Goal: Task Accomplishment & Management: Complete application form

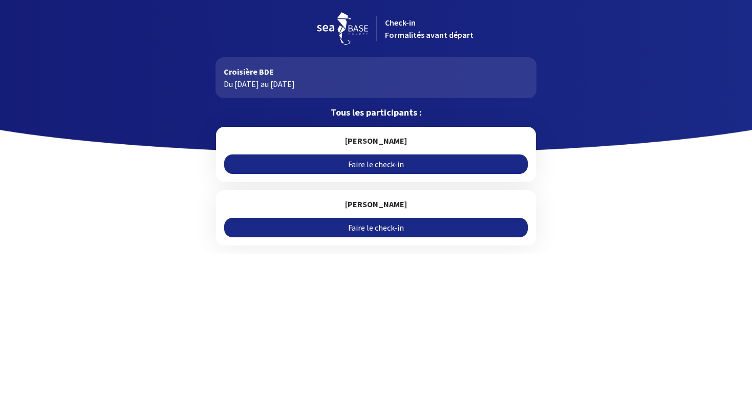
click at [404, 161] on link "Faire le check-in" at bounding box center [375, 164] width 303 height 19
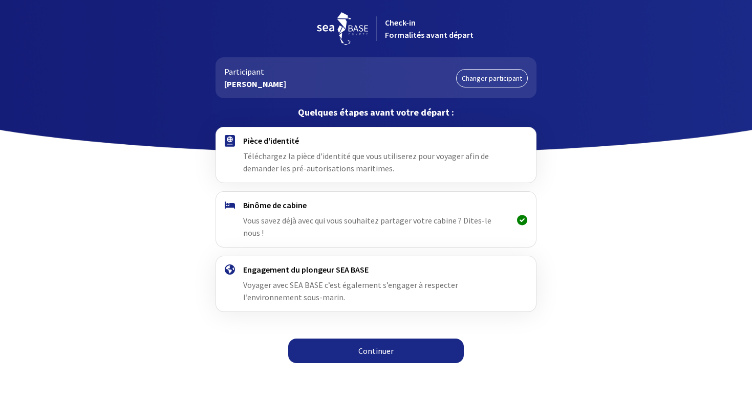
click at [385, 339] on link "Continuer" at bounding box center [376, 351] width 176 height 25
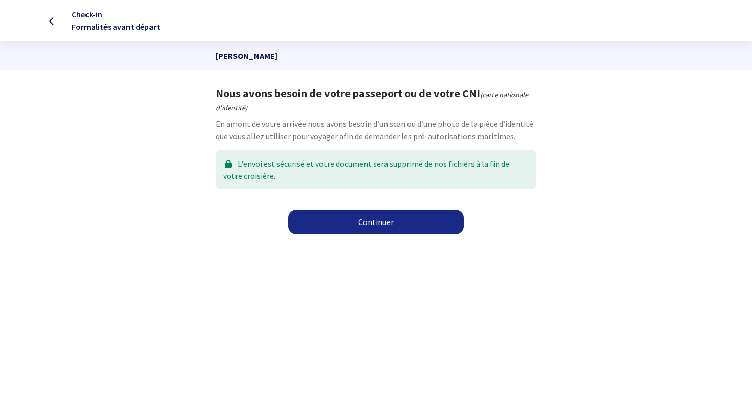
click at [393, 225] on link "Continuer" at bounding box center [376, 222] width 176 height 25
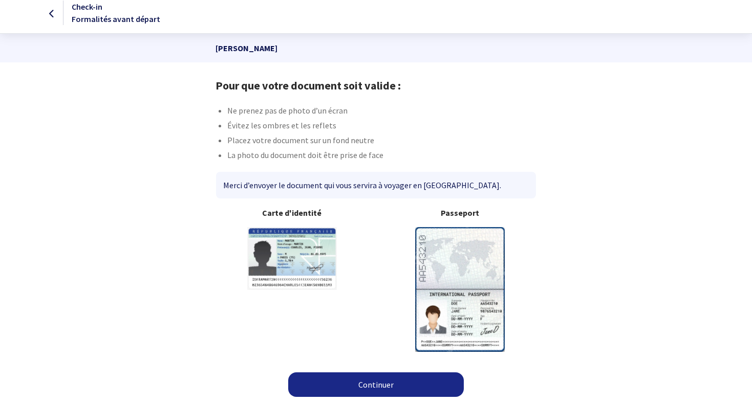
scroll to position [7, 0]
click at [388, 382] on link "Continuer" at bounding box center [376, 385] width 176 height 25
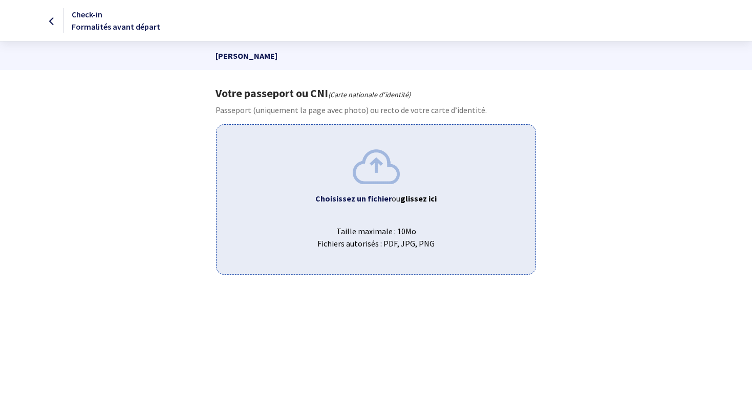
click at [390, 242] on span "Taille maximale : 10Mo Fichiers autorisés : PDF, JPG, PNG" at bounding box center [376, 233] width 302 height 33
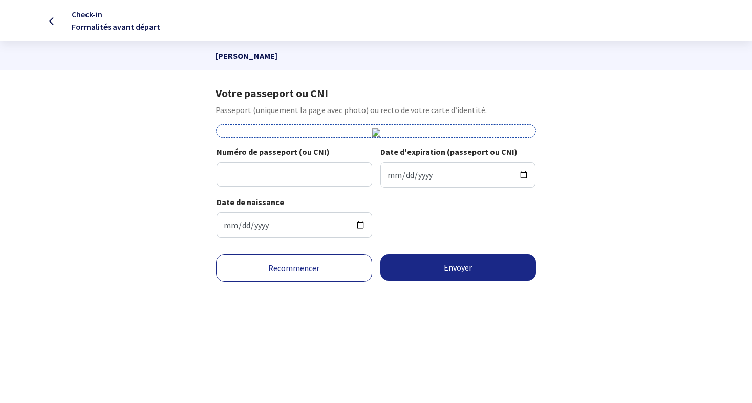
scroll to position [167, 0]
click at [270, 282] on link "Recommencer" at bounding box center [294, 268] width 156 height 28
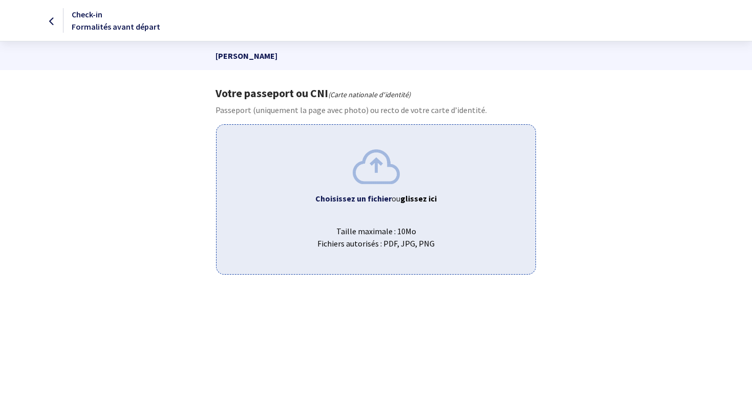
click at [369, 240] on span "Taille maximale : 10Mo Fichiers autorisés : PDF, JPG, PNG" at bounding box center [376, 233] width 302 height 33
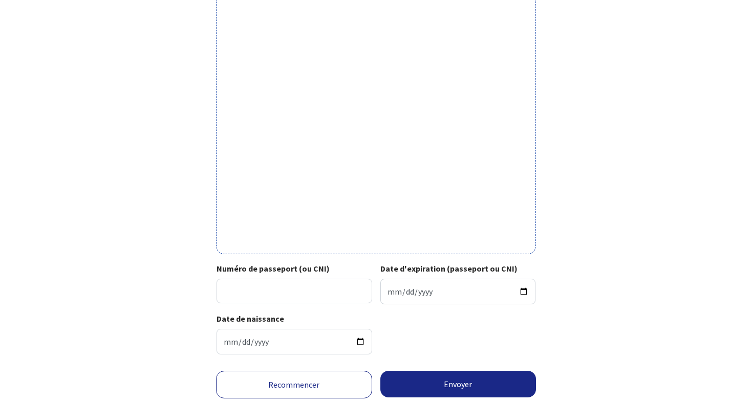
scroll to position [307, 0]
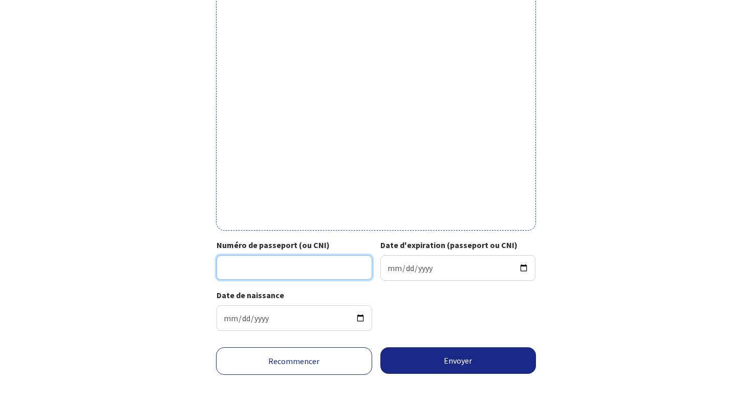
click at [323, 267] on input "Numéro de passeport (ou CNI)" at bounding box center [294, 267] width 156 height 25
type input "19EC09139"
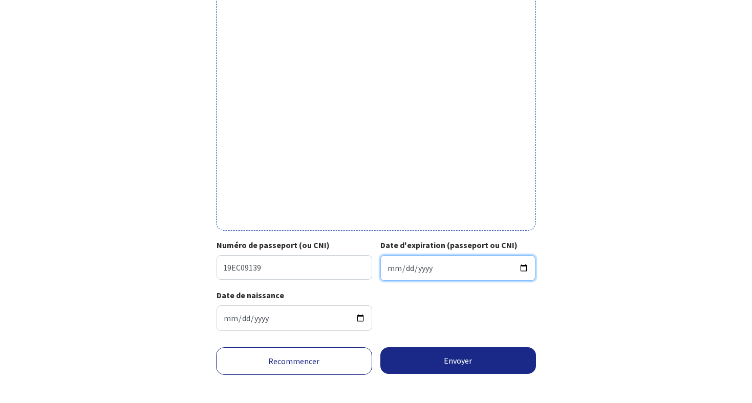
click at [451, 266] on input "Date d'expiration (passeport ou CNI)" at bounding box center [458, 268] width 156 height 26
type input "2025-09-29"
click at [404, 270] on input "2025-09-29" at bounding box center [458, 268] width 156 height 26
type input "2025-07-29"
click at [432, 264] on input "2025-07-29" at bounding box center [458, 268] width 156 height 26
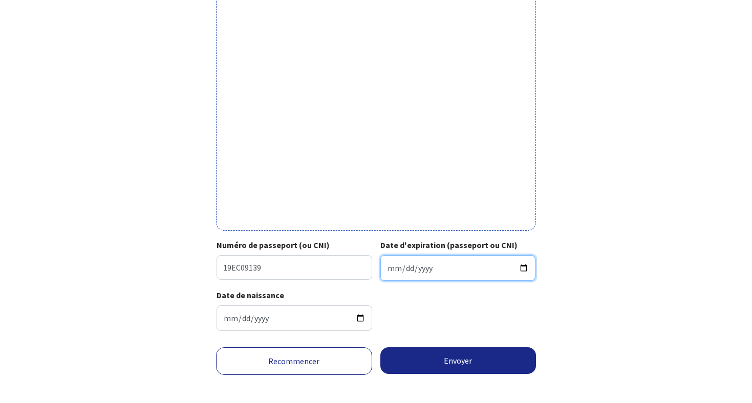
click at [423, 267] on input "2025-07-29" at bounding box center [458, 268] width 156 height 26
type input "0009-07-29"
click at [461, 268] on input "Date d'expiration (passeport ou CNI)" at bounding box center [458, 268] width 156 height 26
click at [417, 267] on input "Date d'expiration (passeport ou CNI)" at bounding box center [458, 268] width 156 height 26
type input "0001-07-29"
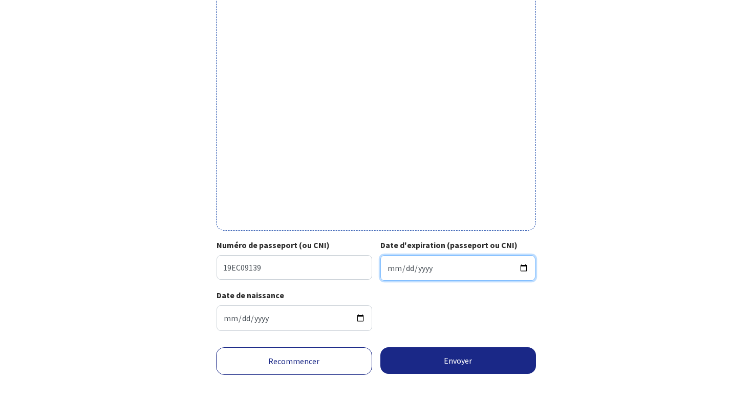
type input "0009-07-29"
type input "2025-09-03"
type input "2029-07-29"
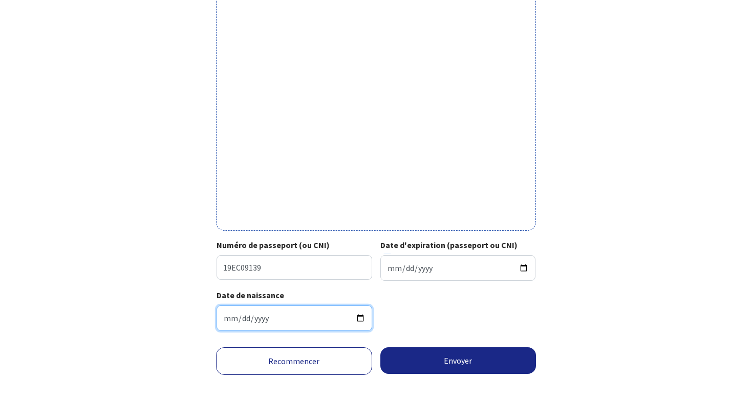
click at [349, 318] on input "1984-02-07" at bounding box center [294, 319] width 156 height 26
click at [413, 319] on div "Date de naissance 1984-02-07" at bounding box center [375, 314] width 319 height 50
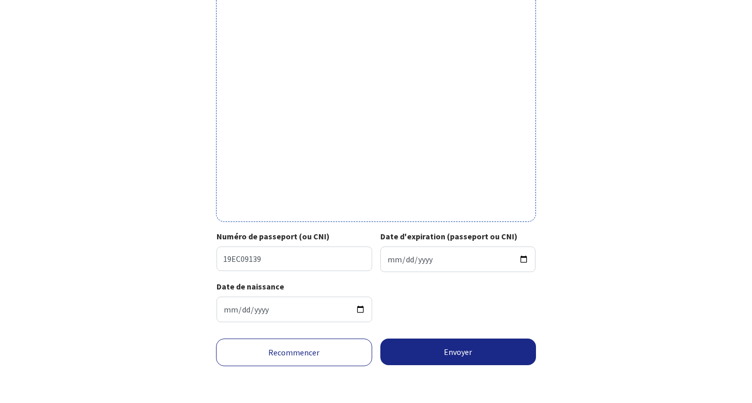
scroll to position [324, 0]
click at [422, 350] on button "Envoyer" at bounding box center [458, 352] width 156 height 27
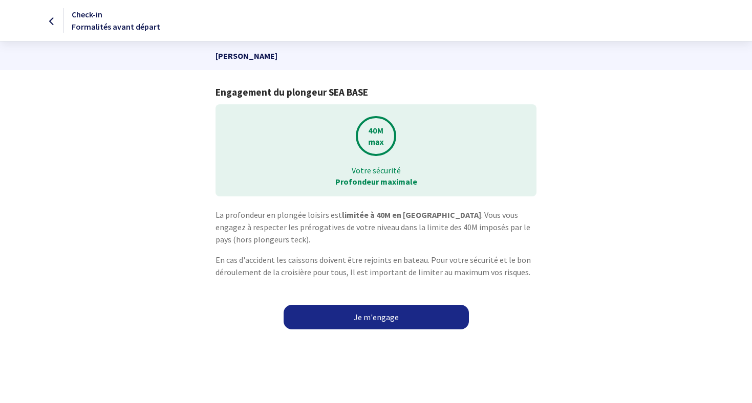
click at [390, 318] on link "Je m'engage" at bounding box center [376, 317] width 185 height 25
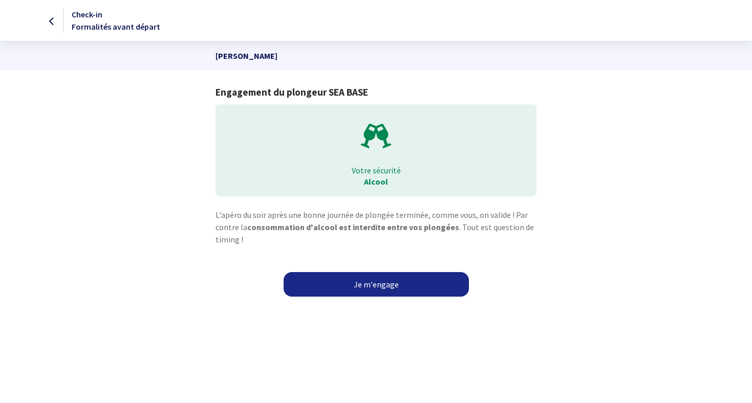
click at [396, 287] on link "Je m'engage" at bounding box center [376, 284] width 185 height 25
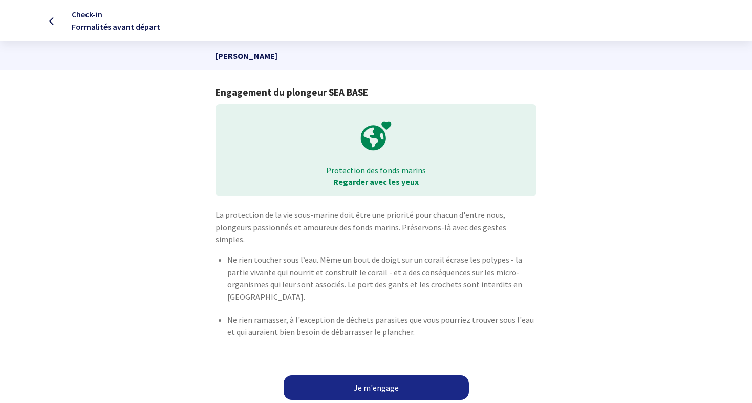
click at [396, 376] on link "Je m'engage" at bounding box center [376, 388] width 185 height 25
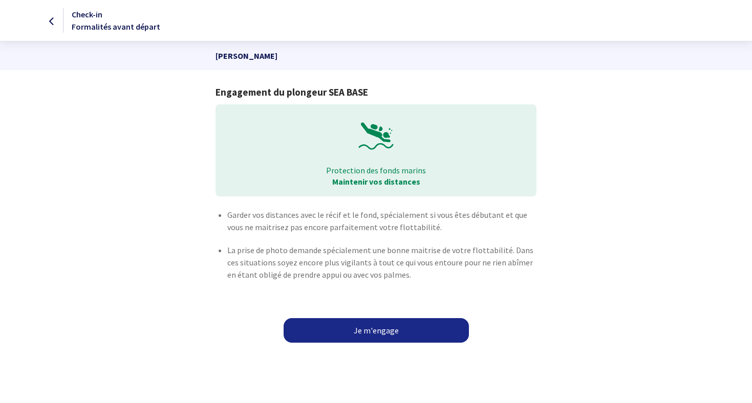
click at [391, 328] on link "Je m'engage" at bounding box center [376, 330] width 185 height 25
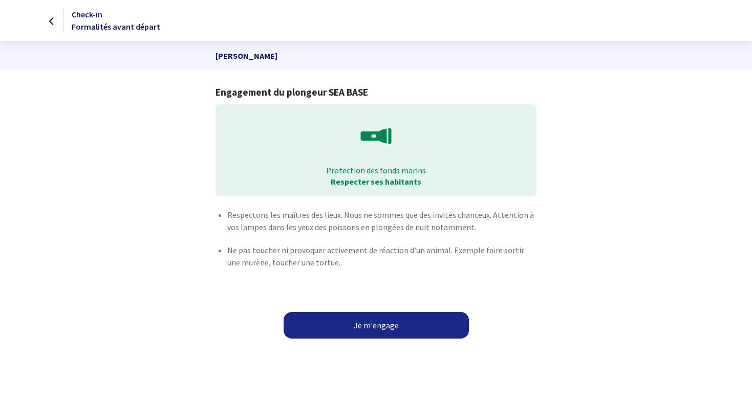
click at [391, 328] on button "Je m'engage" at bounding box center [376, 325] width 185 height 27
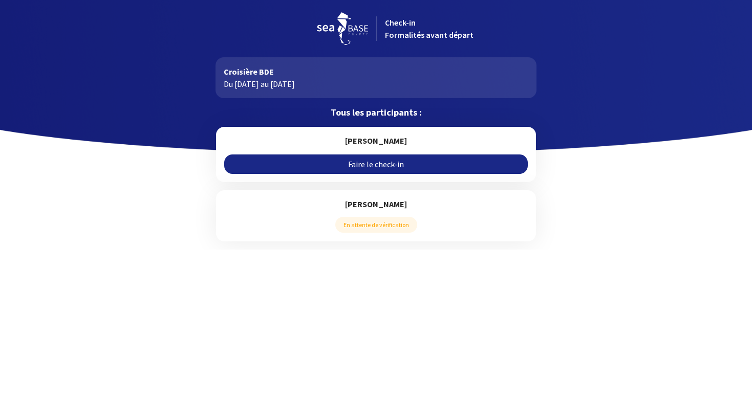
click at [394, 165] on link "Faire le check-in" at bounding box center [375, 164] width 303 height 19
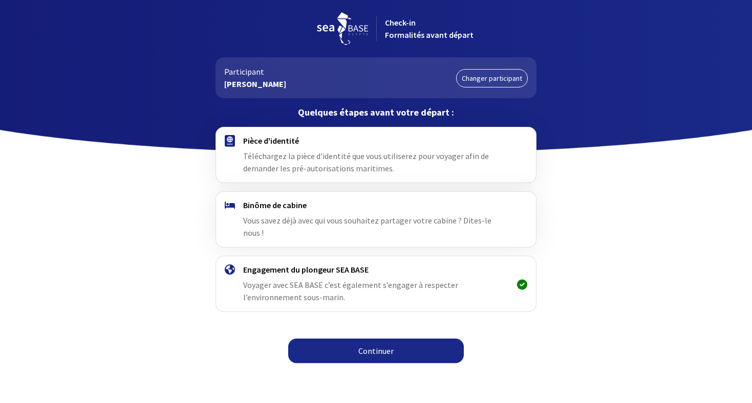
click at [383, 339] on link "Continuer" at bounding box center [376, 351] width 176 height 25
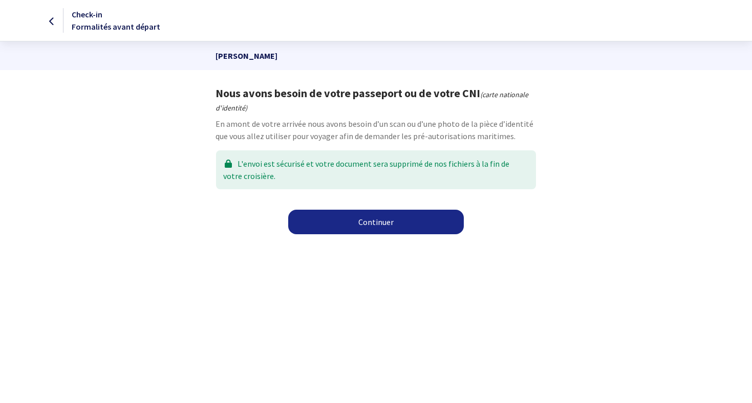
click at [380, 228] on link "Continuer" at bounding box center [376, 222] width 176 height 25
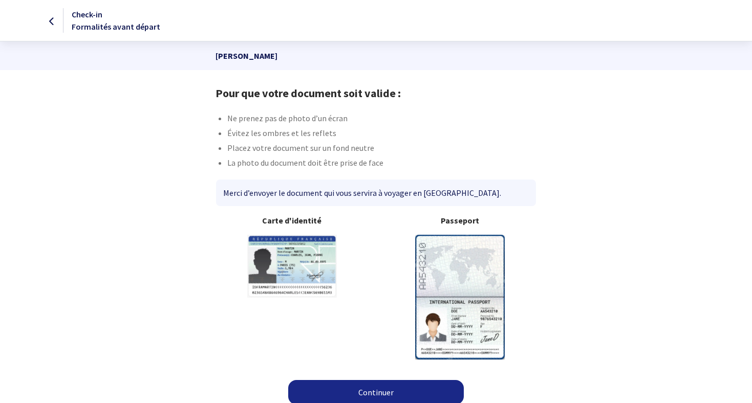
click at [404, 394] on link "Continuer" at bounding box center [376, 392] width 176 height 25
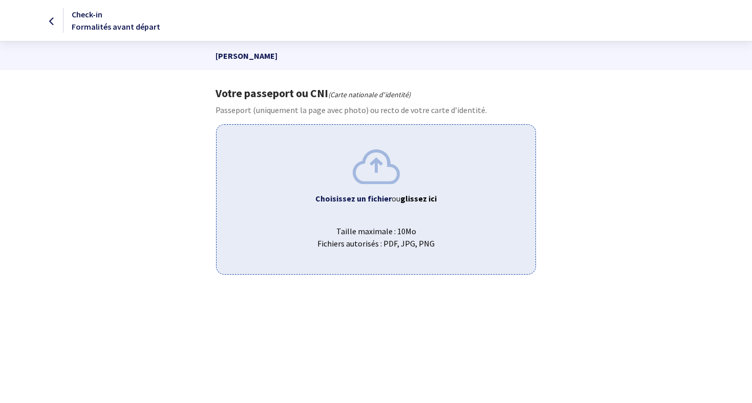
click at [404, 212] on div "Choisissez un fichier ou glissez ici Taille maximale : 10Mo Fichiers autorisés …" at bounding box center [376, 199] width 320 height 150
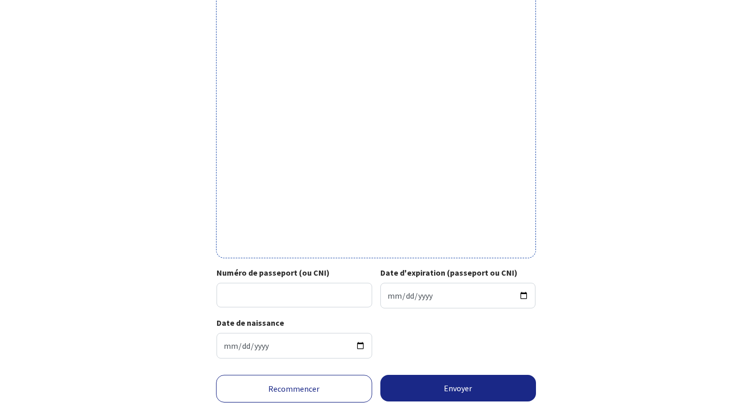
scroll to position [281, 0]
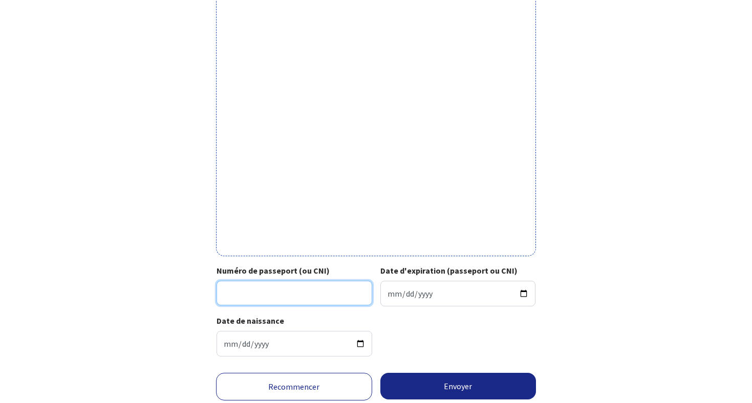
click at [302, 299] on input "Numéro de passeport (ou CNI)" at bounding box center [294, 293] width 156 height 25
type input "19EC09137"
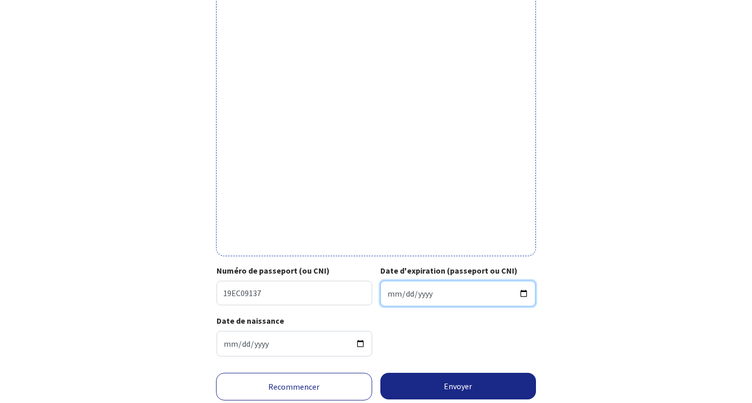
click at [421, 291] on input "Date d'expiration (passeport ou CNI)" at bounding box center [458, 294] width 156 height 26
type input "2029-07-29"
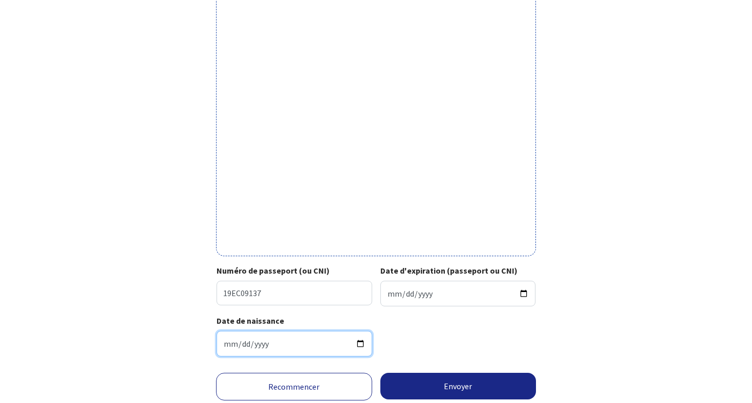
click at [320, 343] on input "1975-01-09" at bounding box center [294, 344] width 156 height 26
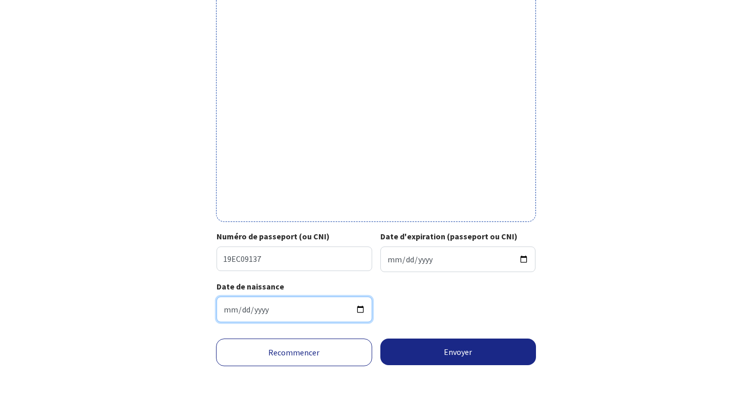
scroll to position [324, 0]
click at [408, 346] on button "Envoyer" at bounding box center [458, 352] width 156 height 27
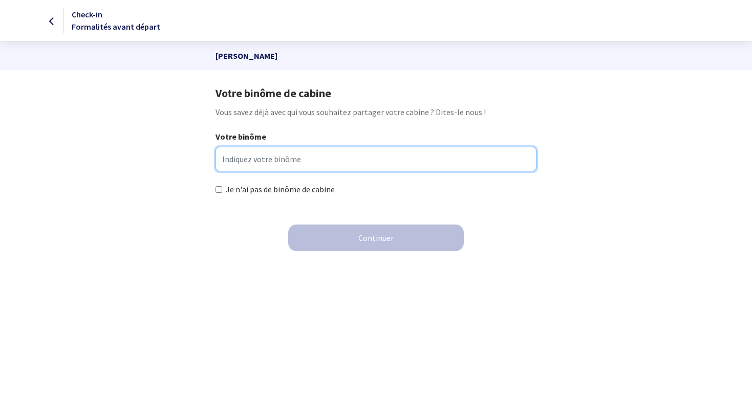
click at [377, 161] on input "Votre binôme" at bounding box center [375, 159] width 321 height 25
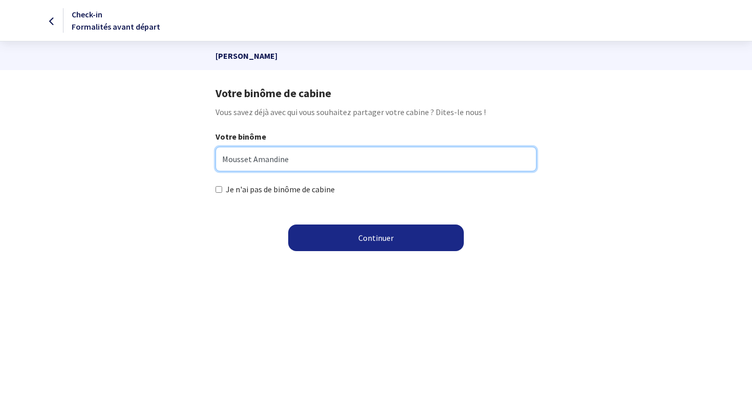
type input "Mousset Amandine"
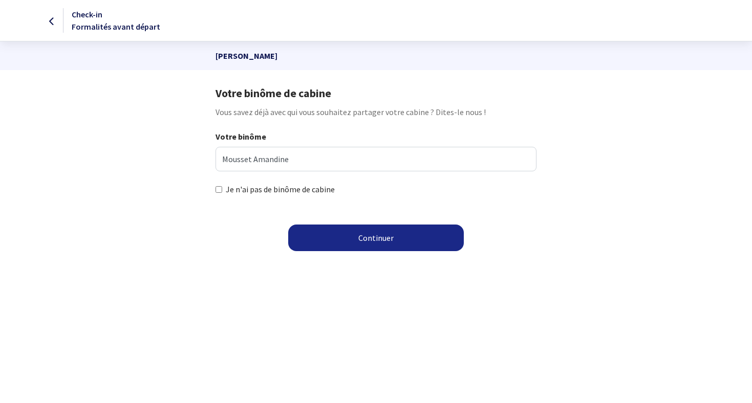
click at [405, 237] on button "Continuer" at bounding box center [376, 238] width 176 height 27
